Goal: Book appointment/travel/reservation

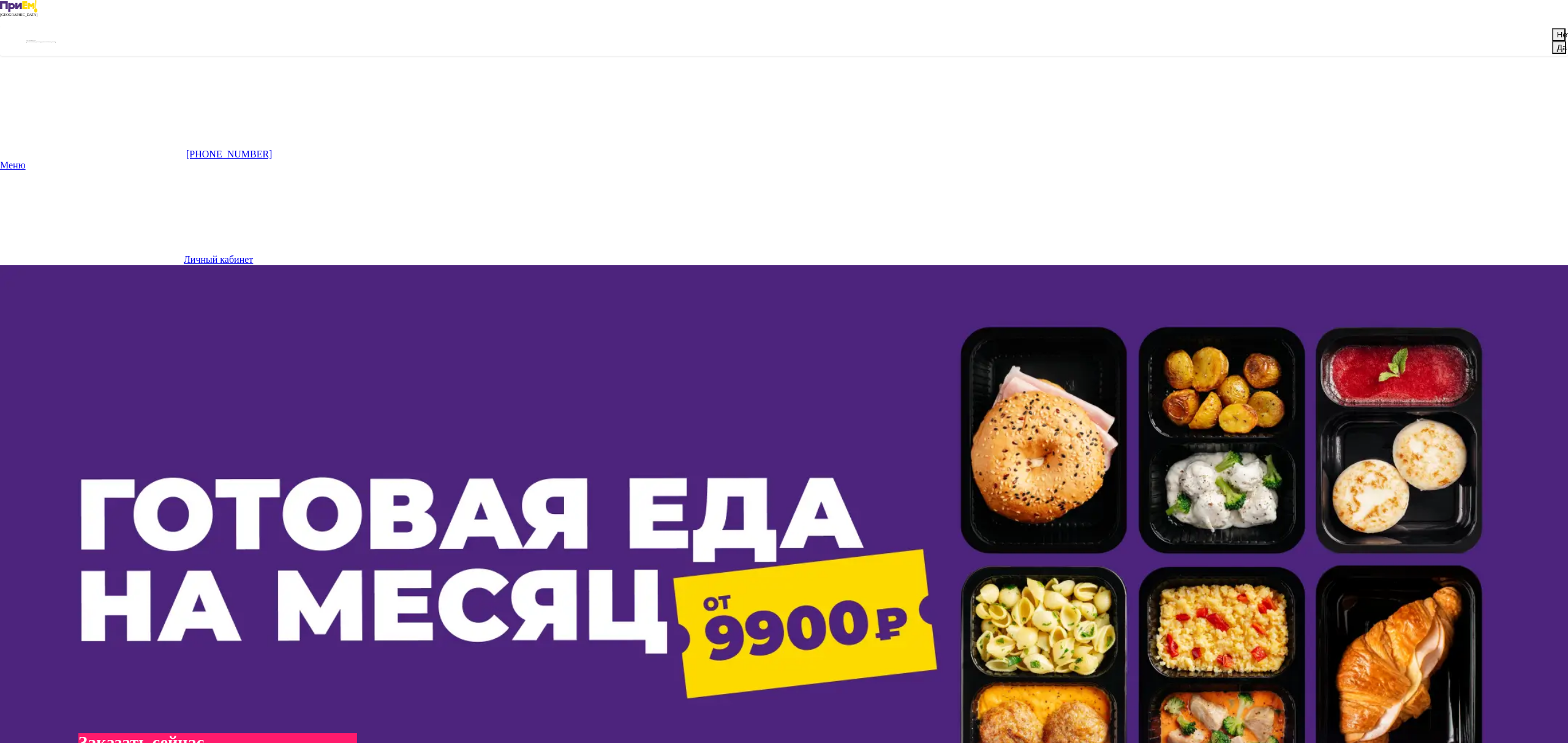
click at [1552, 54] on button "Да" at bounding box center [1559, 47] width 14 height 13
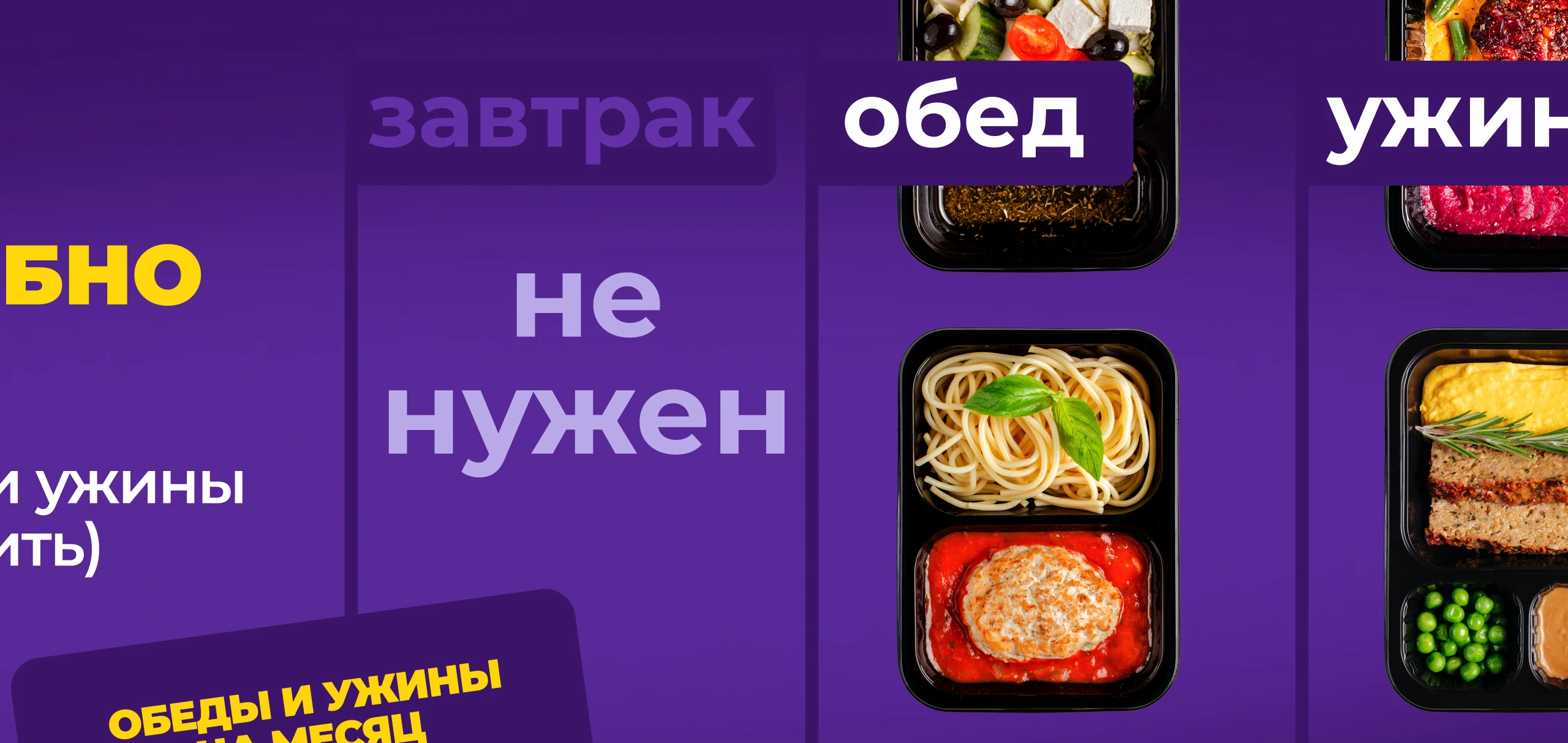
scroll to position [1039, 0]
